Goal: Complete application form

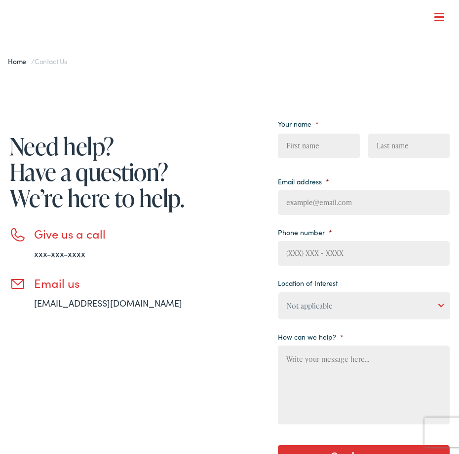
type input "BgoCBRrVtj"
type input "LEcFJGLyPcTt"
type input "cidetin926@gmail.com"
type input "duxYPelwX"
type input "DcCsqxUR"
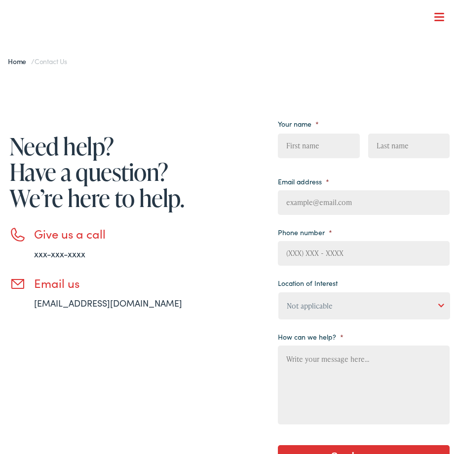
type input "ETXjYJvFLe"
type input "sKRcyGBoJT"
type input "cidetin926@gmail.com"
type input "(___) ___-____"
type input "RAlzTiHACSf"
